Goal: Check status

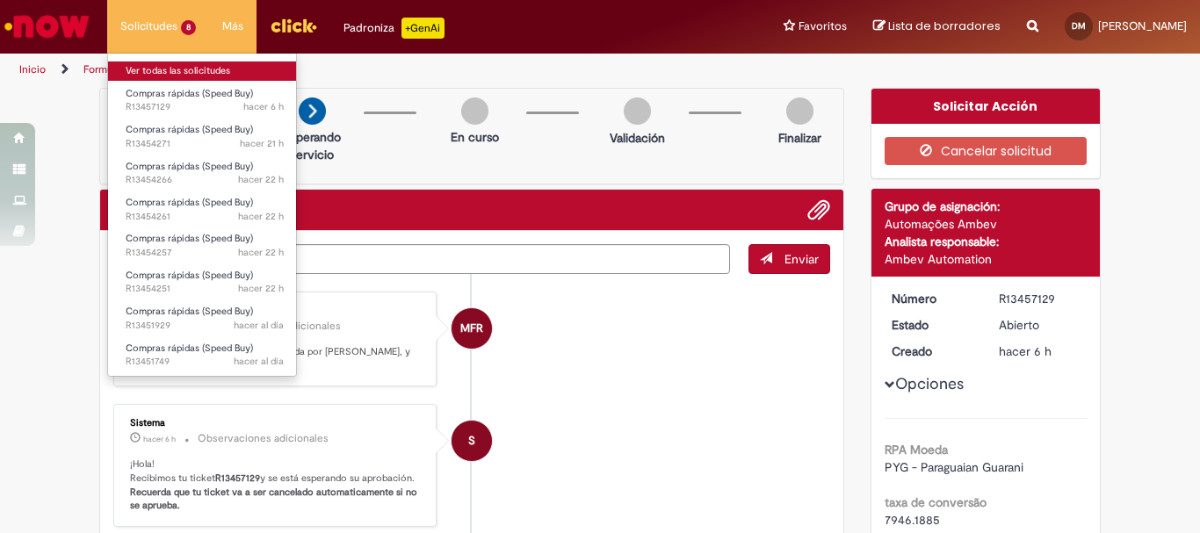
click at [159, 72] on link "Ver todas las solicitudes" at bounding box center [204, 70] width 193 height 19
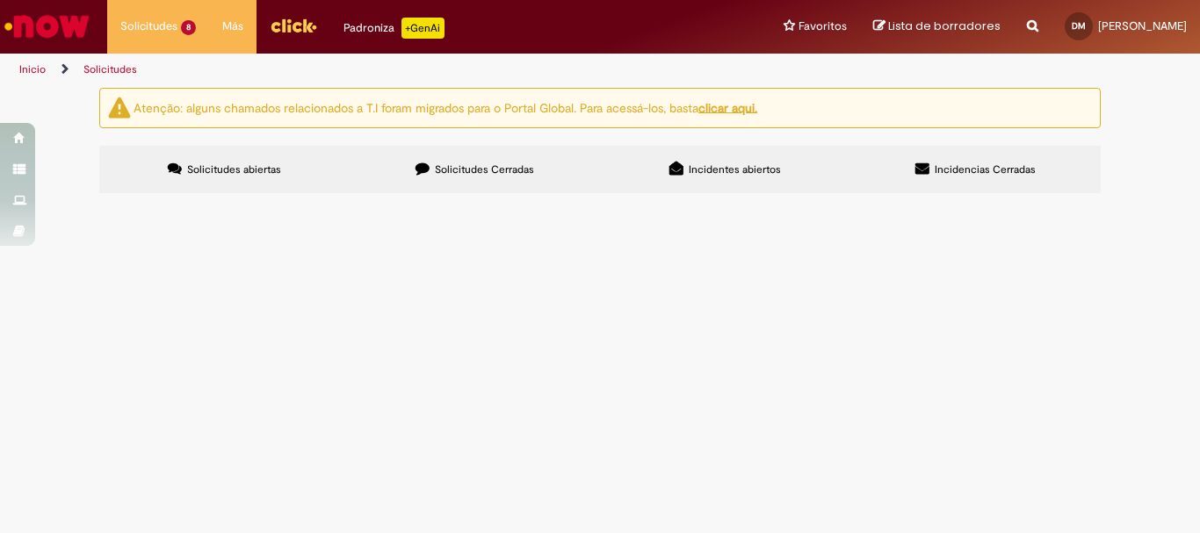
scroll to position [103, 0]
click at [0, 0] on span "Agua tridestilada/ consumibles Calidad" at bounding box center [0, 0] width 0 height 0
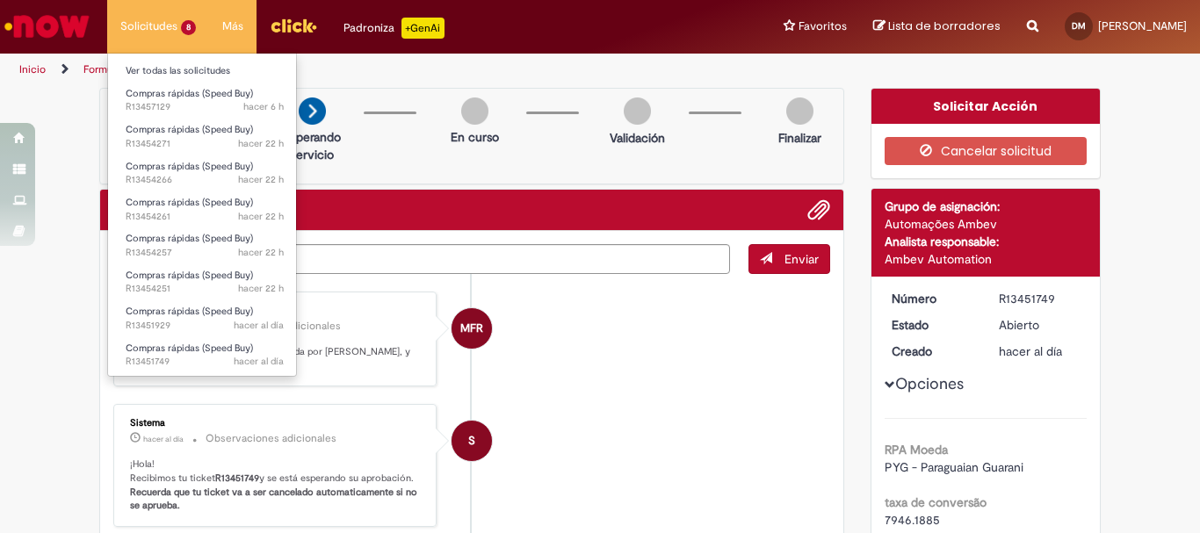
click at [162, 26] on li "Solicitudes 8 Ver todas las solicitudes Compras rápidas (Speed Buy) hacer 6 h h…" at bounding box center [158, 26] width 102 height 53
click at [186, 67] on link "Ver todas las solicitudes" at bounding box center [204, 70] width 193 height 19
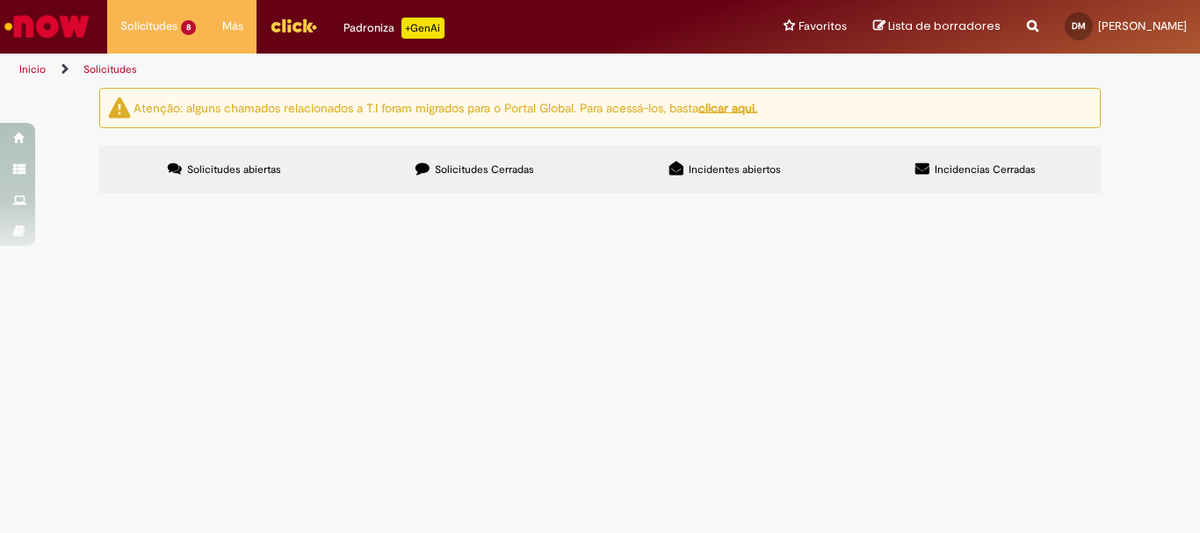
click at [0, 0] on span "Acido sulfúrico 2.5L/Consumibles Calidad" at bounding box center [0, 0] width 0 height 0
